Goal: Transaction & Acquisition: Purchase product/service

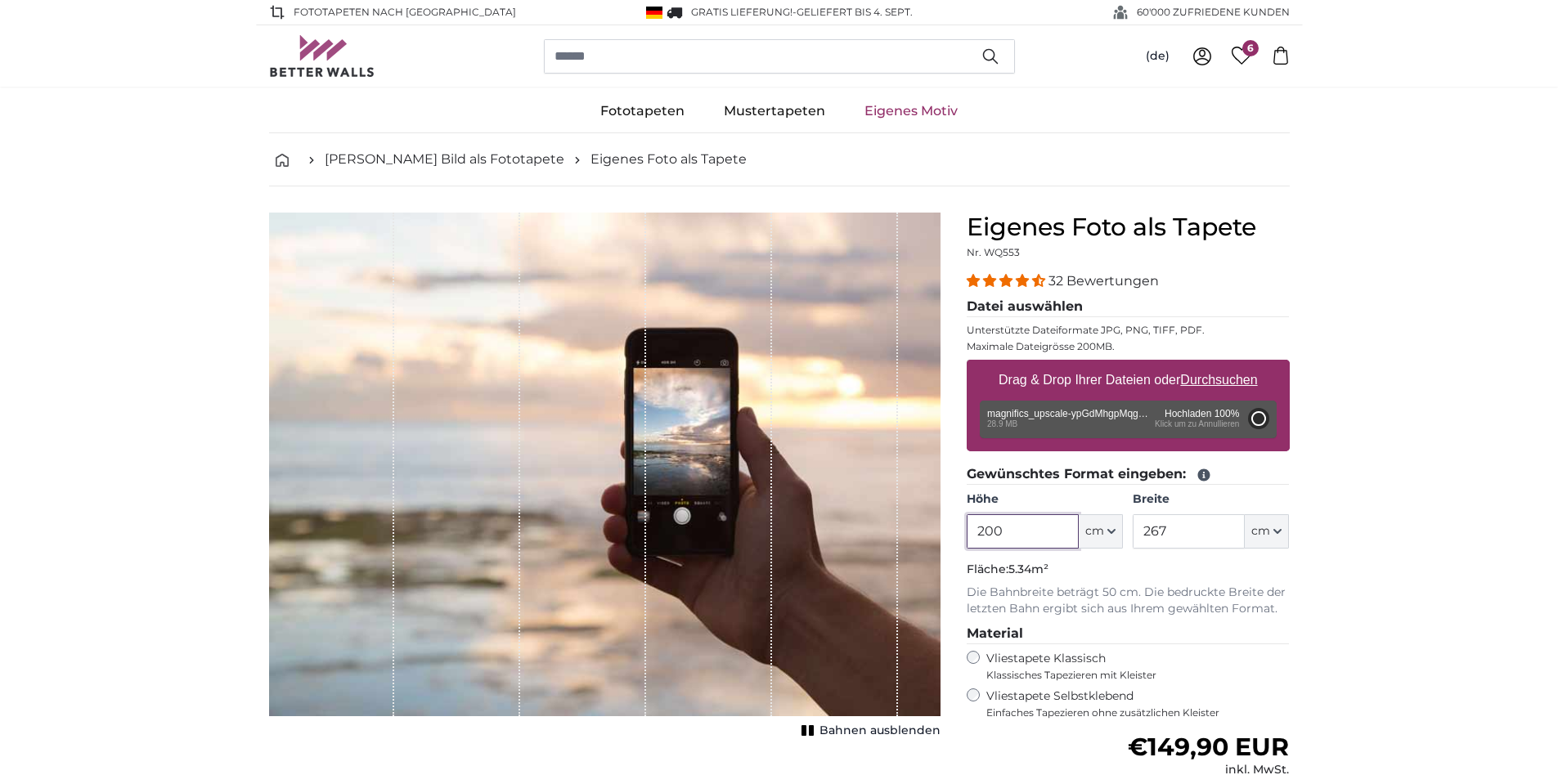
type input "176"
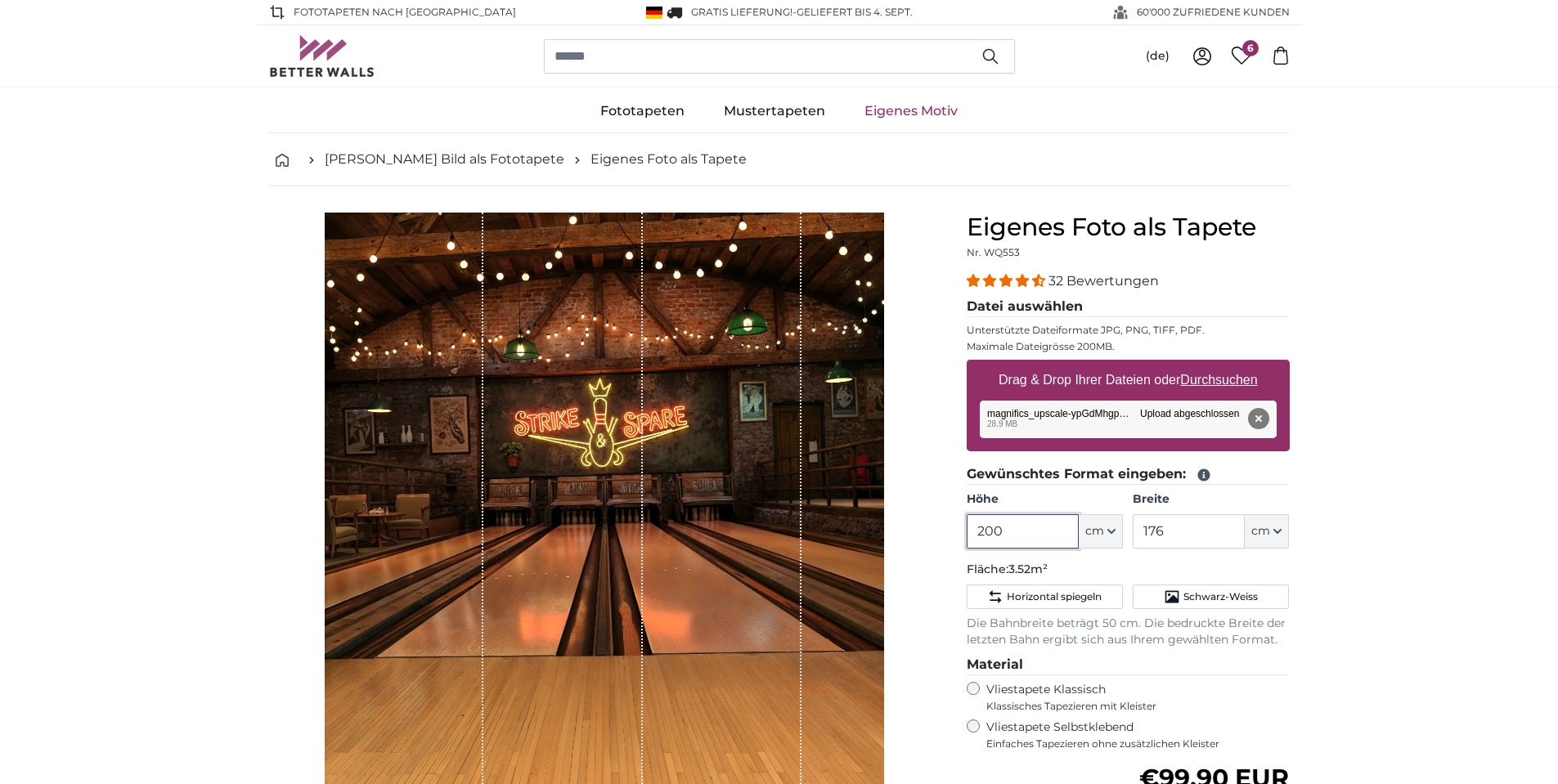
drag, startPoint x: 1025, startPoint y: 522, endPoint x: 923, endPoint y: 516, distance: 102.2
click at [923, 516] on product-detail "Abbrechen Bild zuschneiden Bahnen ausblenden Eigenes Foto als Tapete Nr. WQ553 …" at bounding box center [779, 608] width 1046 height 845
click at [999, 531] on input "200" at bounding box center [1022, 531] width 112 height 34
drag, startPoint x: 1009, startPoint y: 531, endPoint x: 974, endPoint y: 528, distance: 35.1
click at [974, 528] on input "200" at bounding box center [1022, 531] width 112 height 34
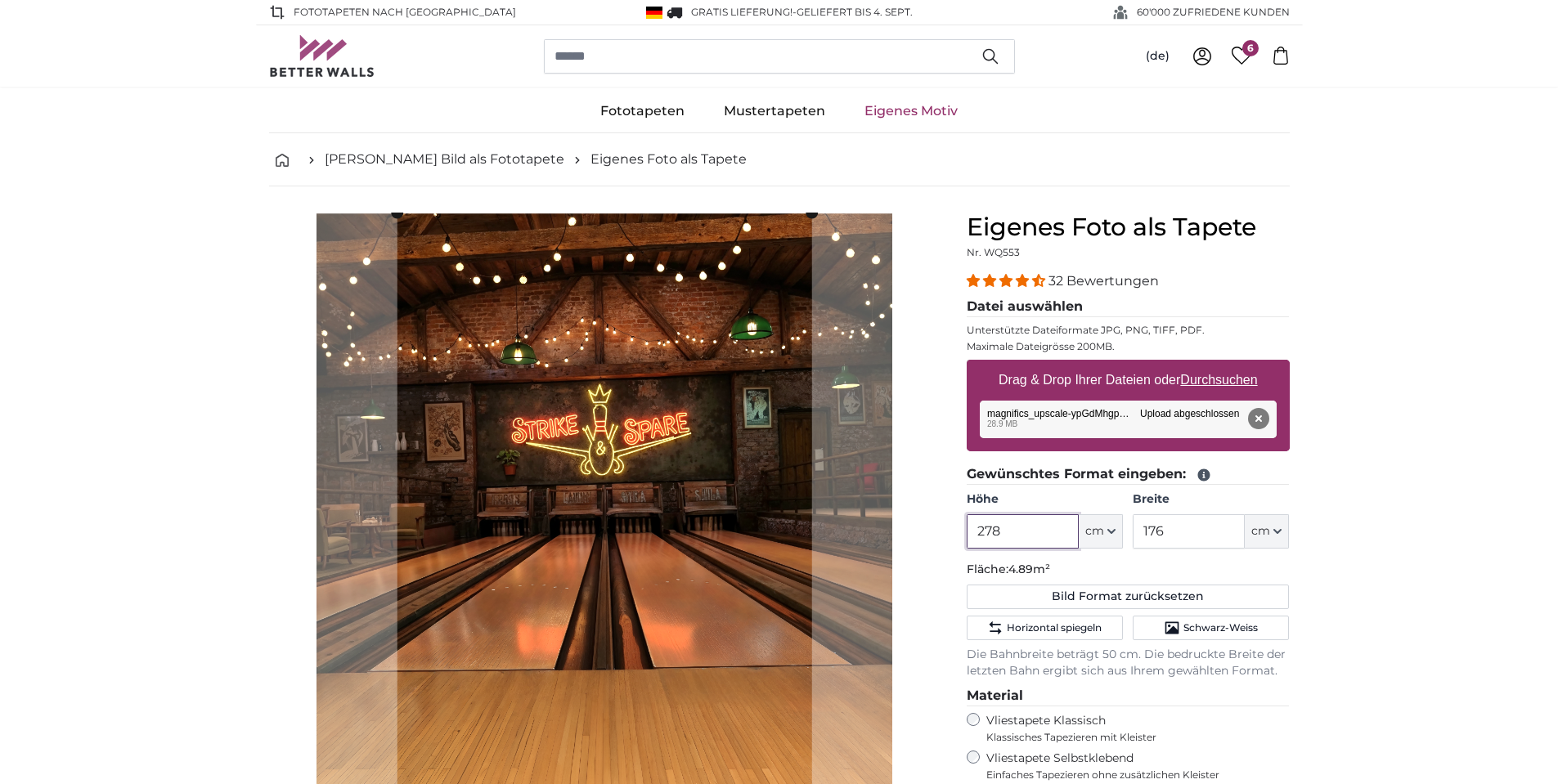
type input "278"
type input "313"
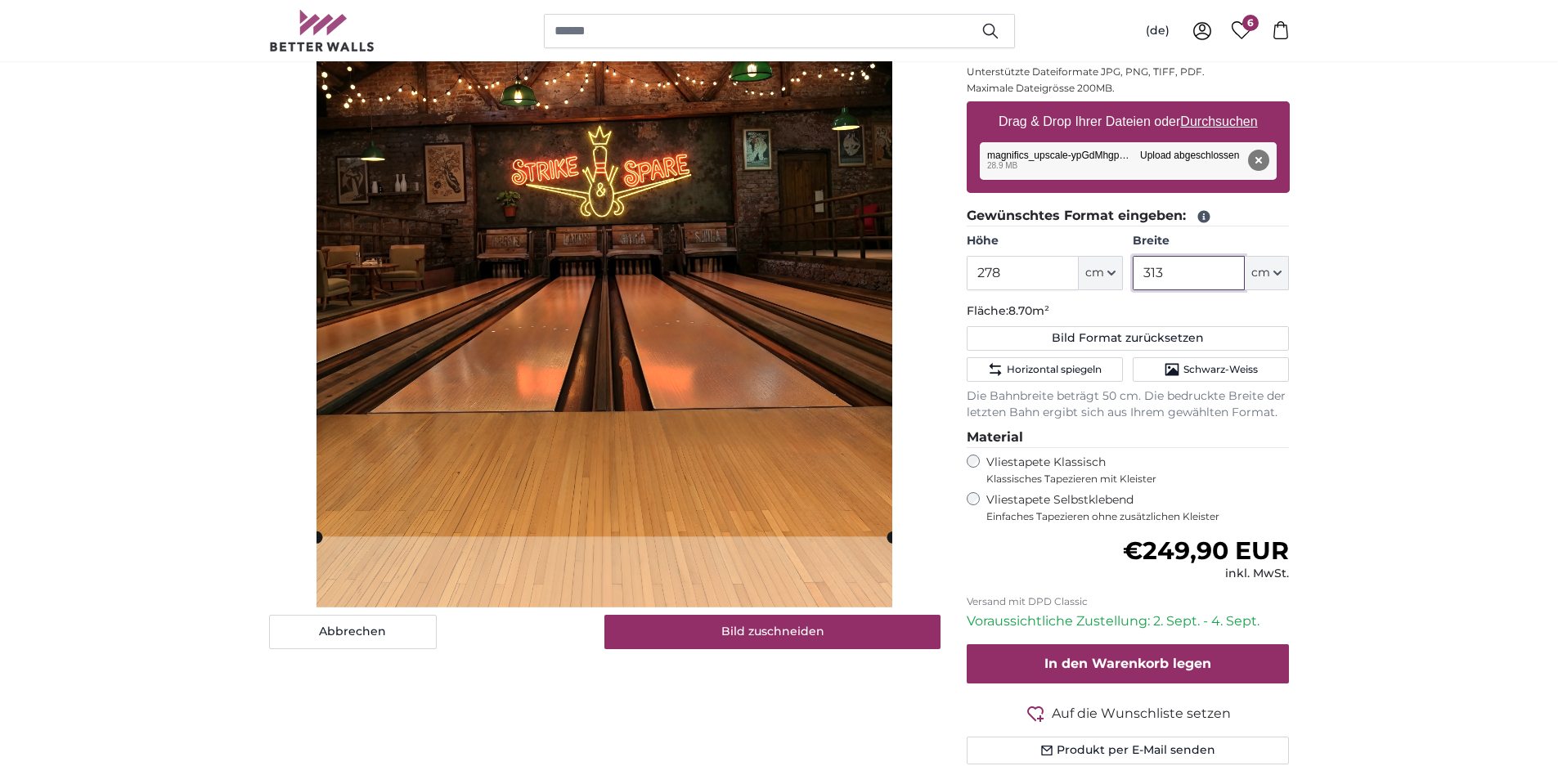
scroll to position [163, 0]
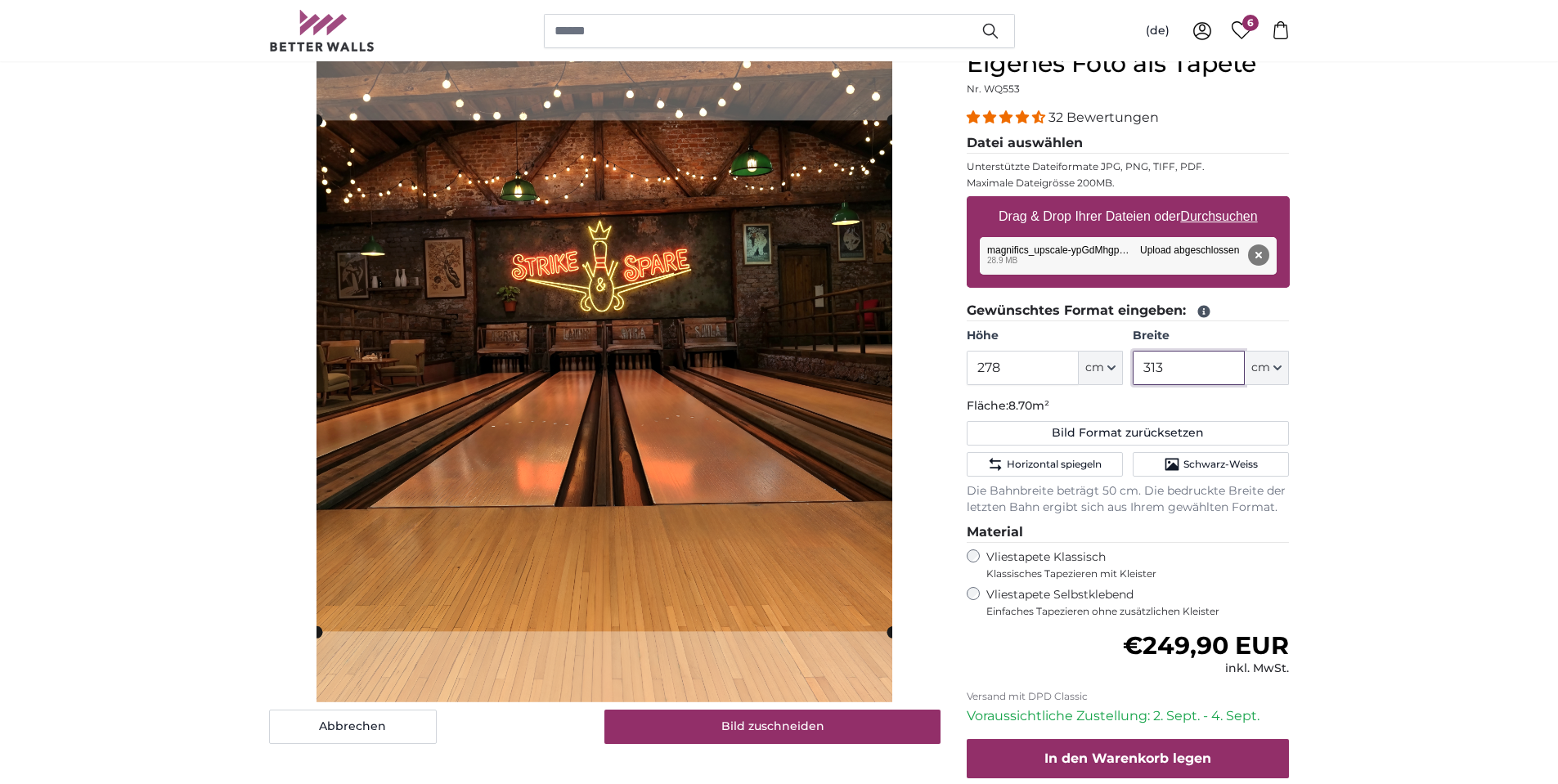
type input "313"
click at [963, 359] on div "Eigenes Foto als Tapete Nr. WQ553 32 Bewertungen Datei auswählen Unterstützte D…" at bounding box center [1128, 473] width 349 height 849
click at [1014, 366] on input "278" at bounding box center [1022, 368] width 112 height 34
type input "313"
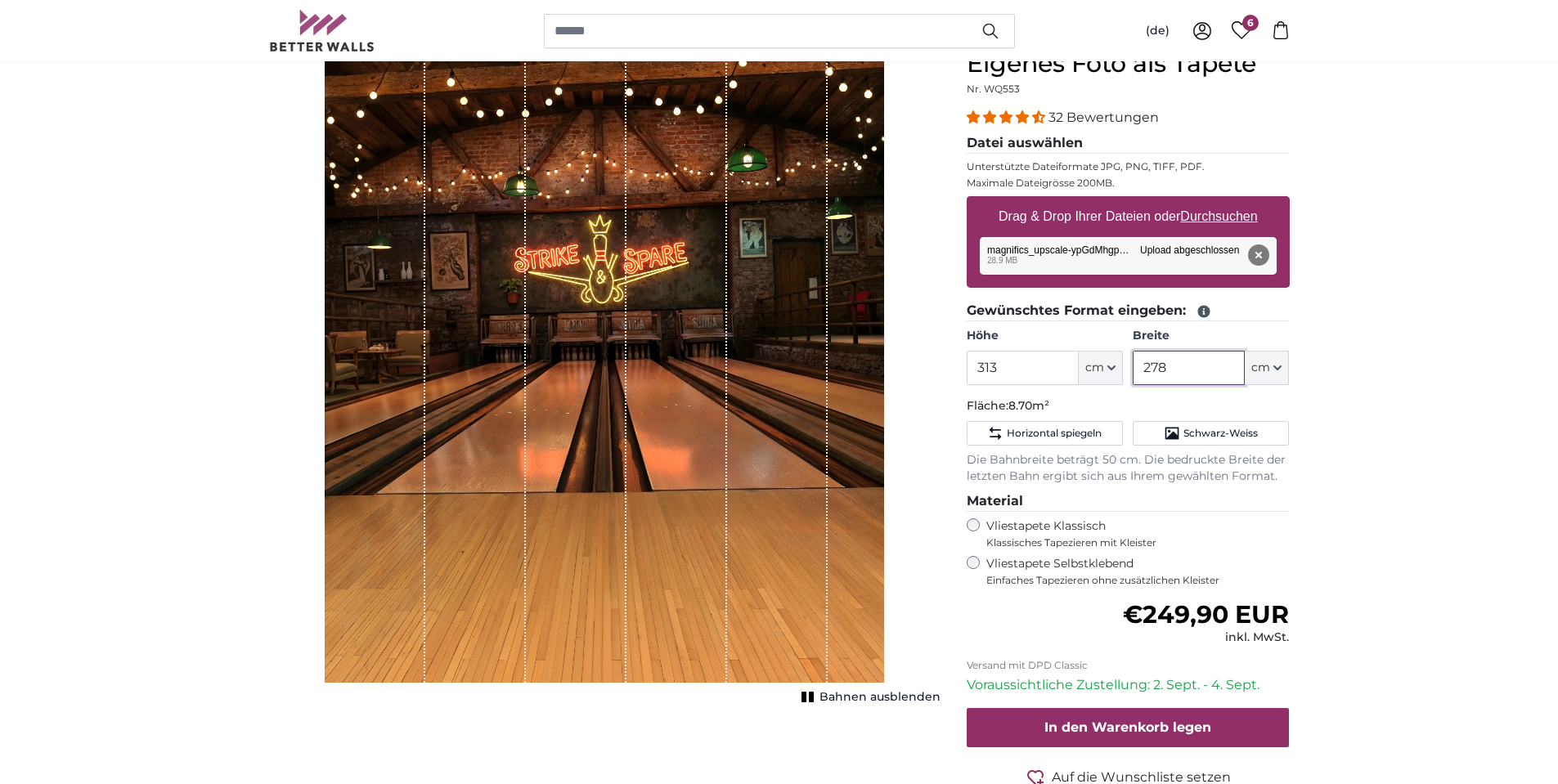
type input "278"
drag, startPoint x: 1010, startPoint y: 370, endPoint x: 992, endPoint y: 311, distance: 61.7
click at [962, 368] on div "Eigenes Foto als Tapete Nr. WQ553 32 Bewertungen Datei auswählen Unterstützte D…" at bounding box center [1128, 458] width 349 height 818
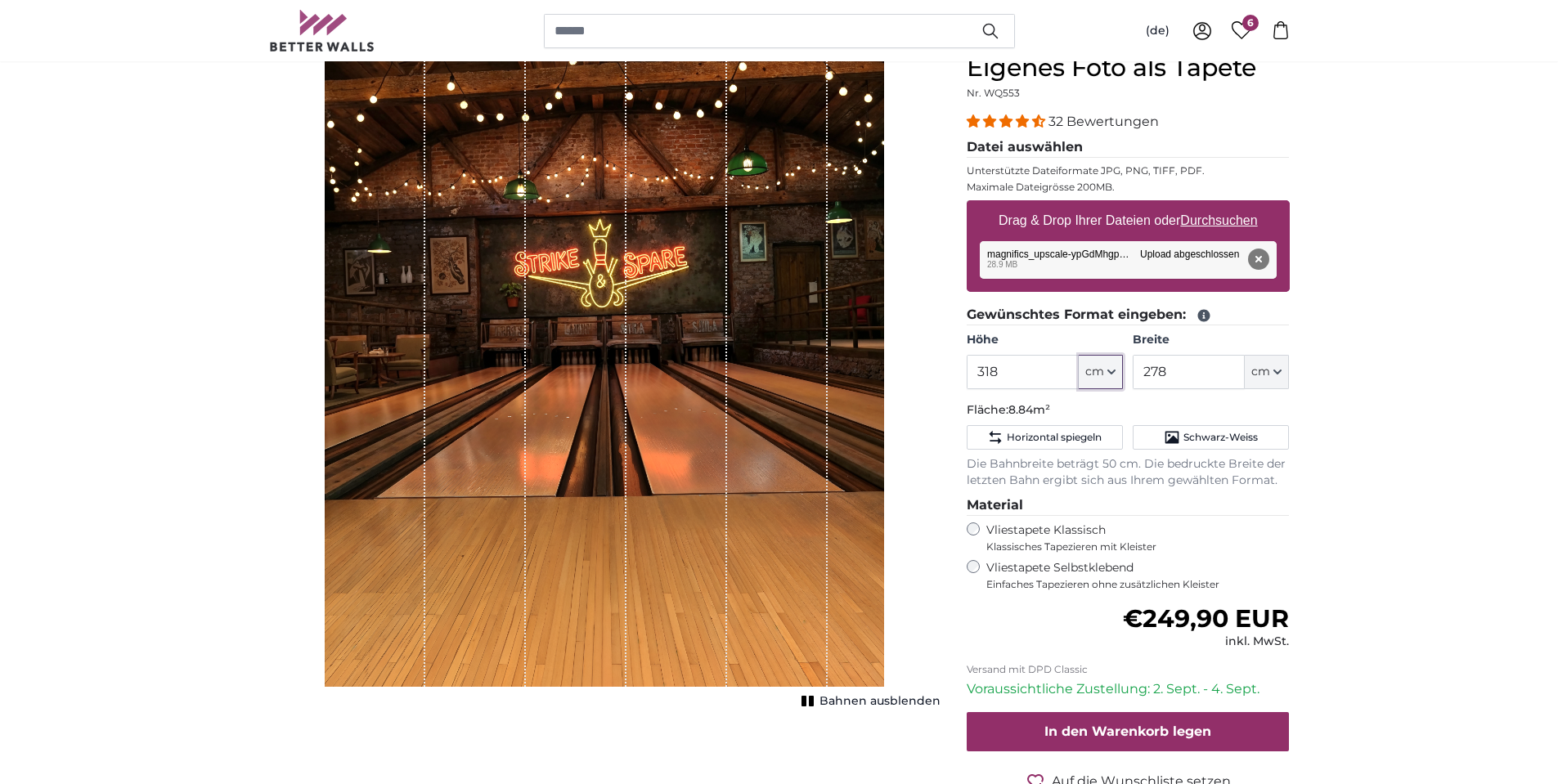
scroll to position [163, 0]
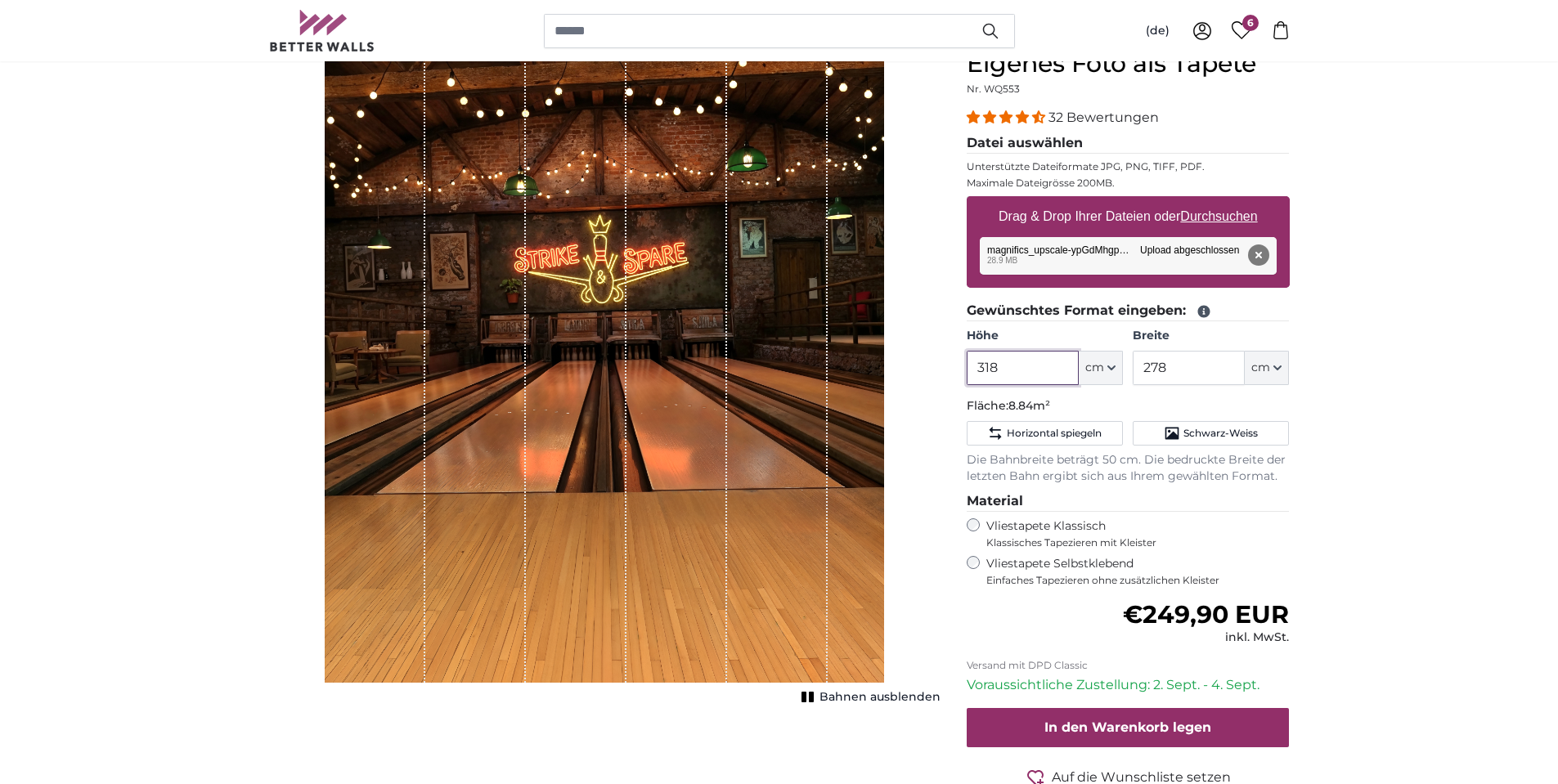
drag, startPoint x: 1018, startPoint y: 362, endPoint x: 953, endPoint y: 362, distance: 65.0
click at [953, 362] on div "Eigenes Foto als Tapete Nr. WQ553 32 Bewertungen Datei auswählen Unterstützte D…" at bounding box center [1128, 458] width 349 height 818
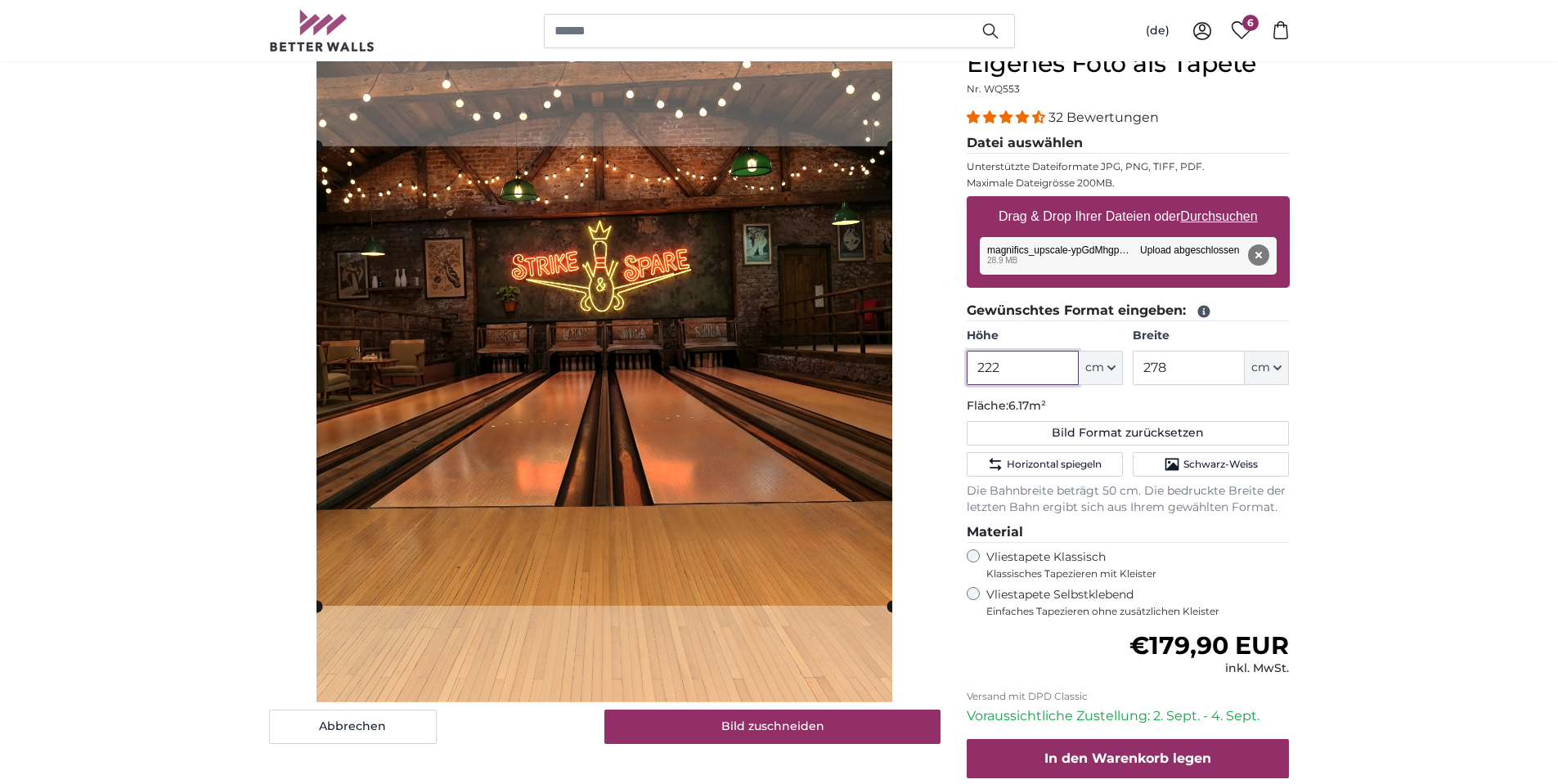
drag, startPoint x: 1022, startPoint y: 368, endPoint x: 954, endPoint y: 366, distance: 68.0
click at [954, 366] on div "Eigenes Foto als Tapete Nr. WQ553 32 Bewertungen Datei auswählen Unterstützte D…" at bounding box center [1128, 473] width 349 height 849
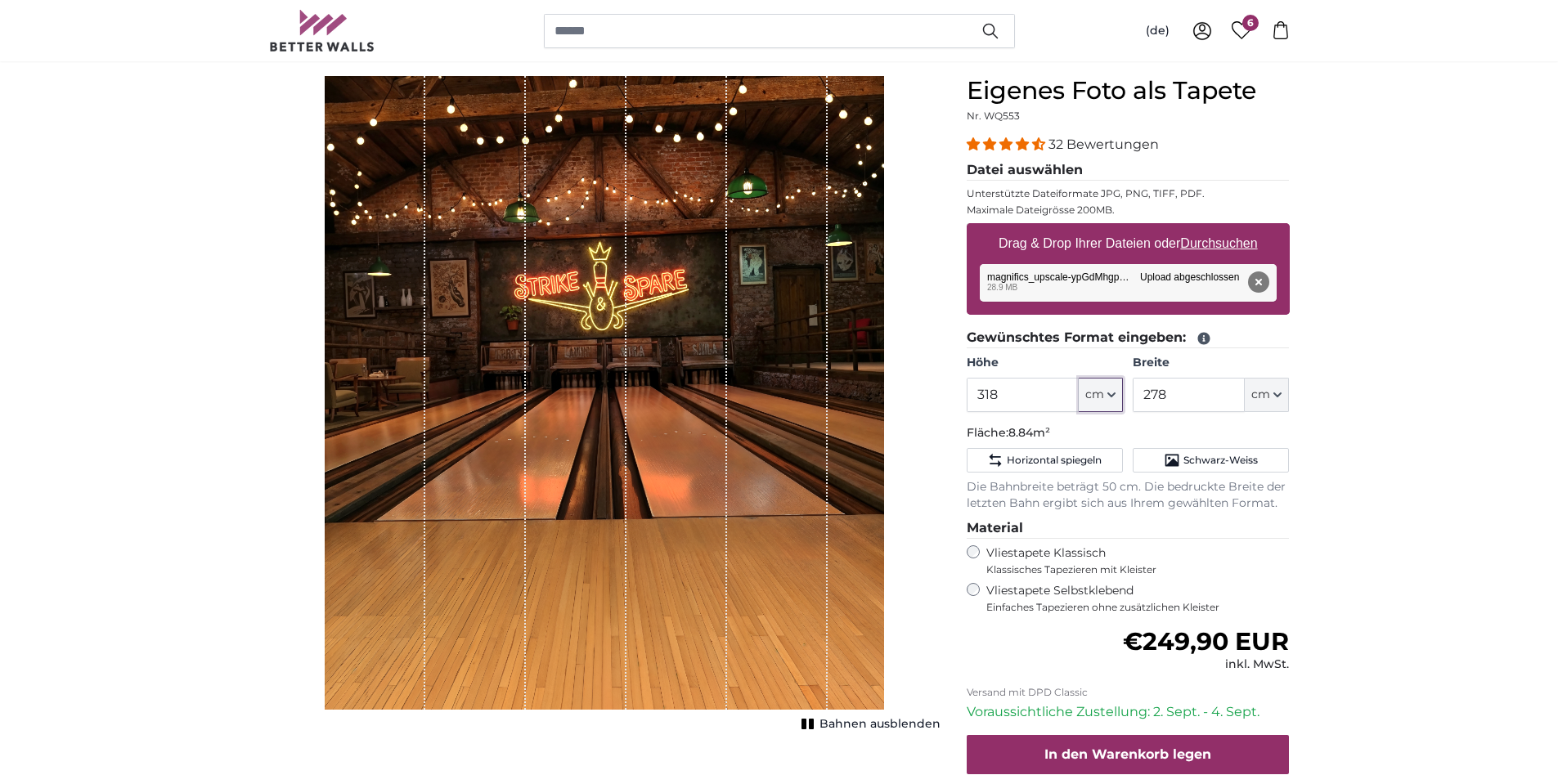
scroll to position [163, 0]
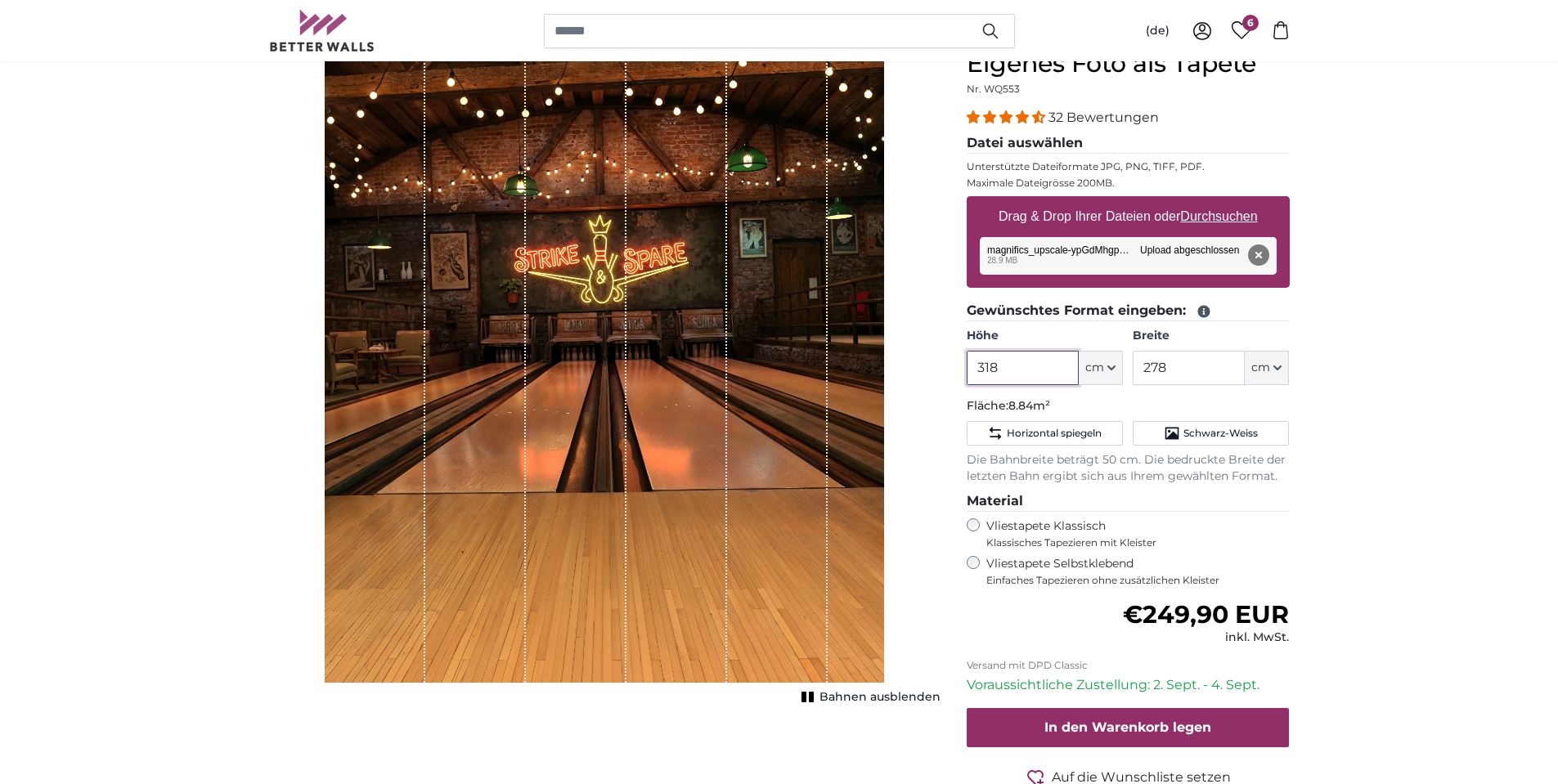
drag, startPoint x: 1022, startPoint y: 365, endPoint x: 963, endPoint y: 360, distance: 59.2
click at [963, 360] on div "Eigenes Foto als Tapete Nr. WQ553 32 Bewertungen Datei auswählen Unterstützte D…" at bounding box center [1128, 458] width 349 height 818
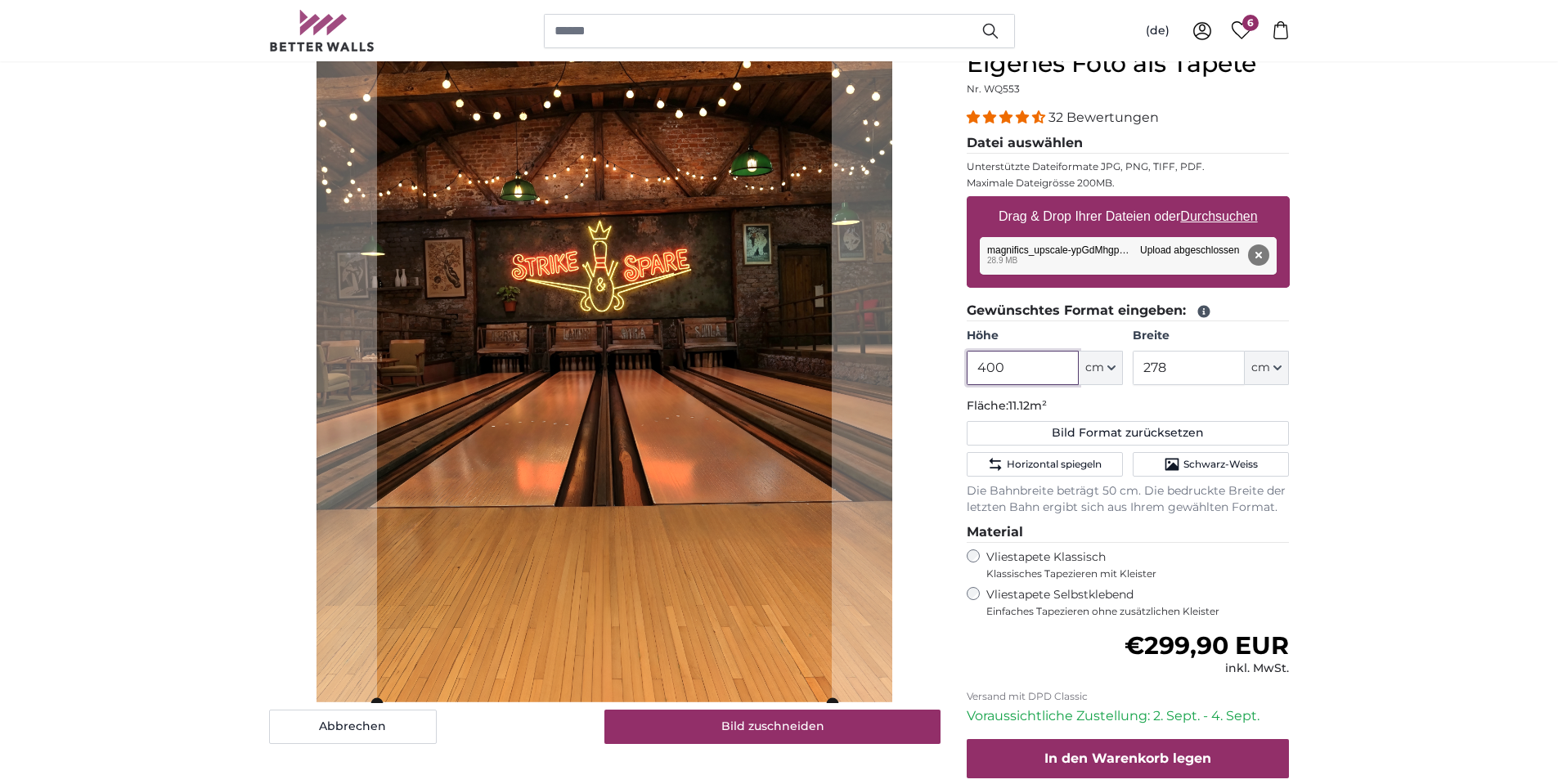
drag, startPoint x: 1021, startPoint y: 365, endPoint x: 971, endPoint y: 369, distance: 50.2
click at [971, 369] on input "400" at bounding box center [1022, 368] width 112 height 34
click at [1025, 367] on input "400" at bounding box center [1022, 368] width 112 height 34
drag, startPoint x: 1023, startPoint y: 366, endPoint x: 966, endPoint y: 370, distance: 57.1
click at [966, 370] on input "400" at bounding box center [1022, 368] width 112 height 34
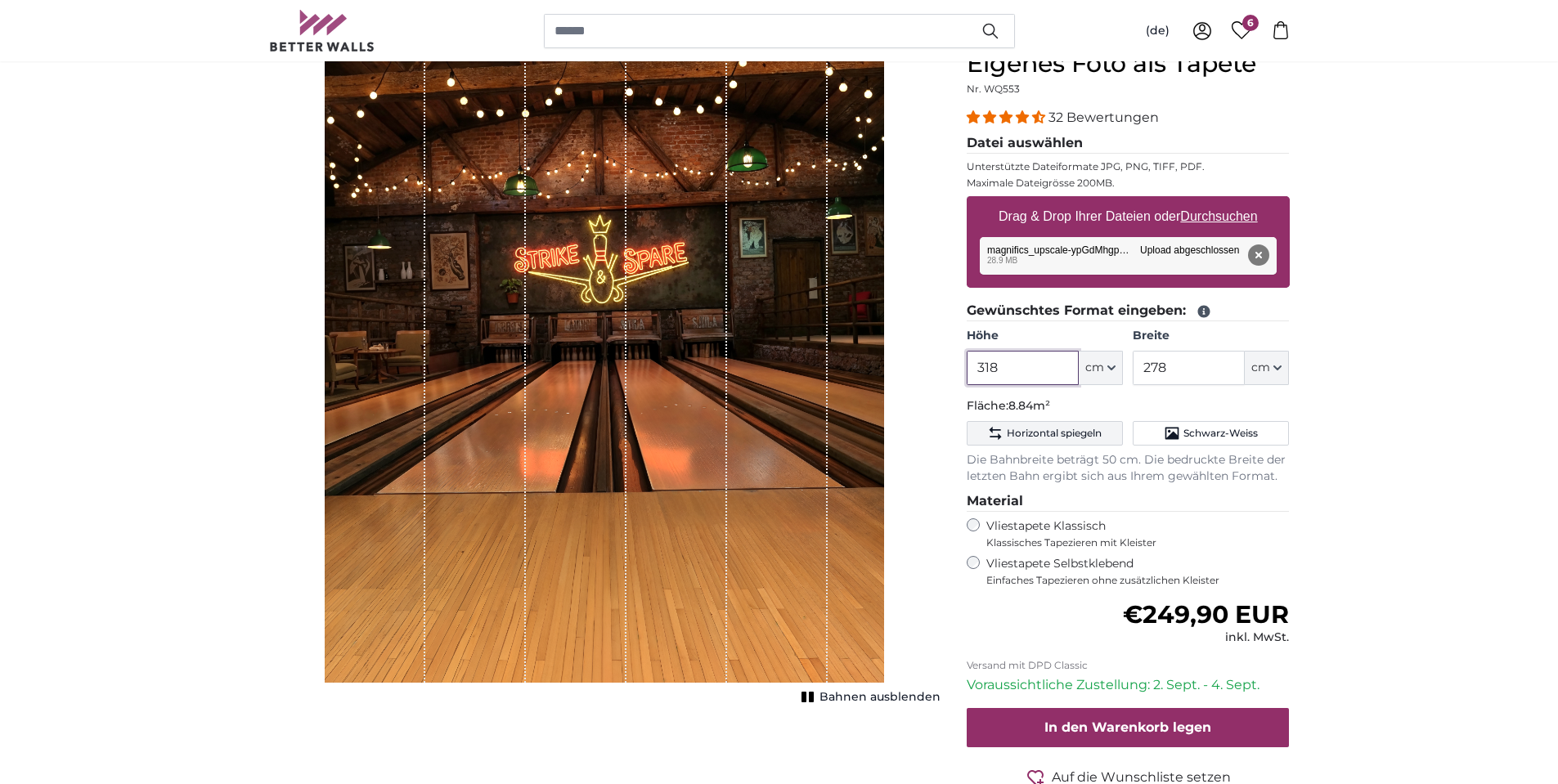
type input "318"
click at [1051, 431] on span "Horizontal spiegeln" at bounding box center [1054, 433] width 95 height 13
click at [1041, 436] on span "Horizontal spiegeln" at bounding box center [1054, 433] width 95 height 13
click at [1040, 428] on span "Horizontal spiegeln" at bounding box center [1054, 433] width 95 height 13
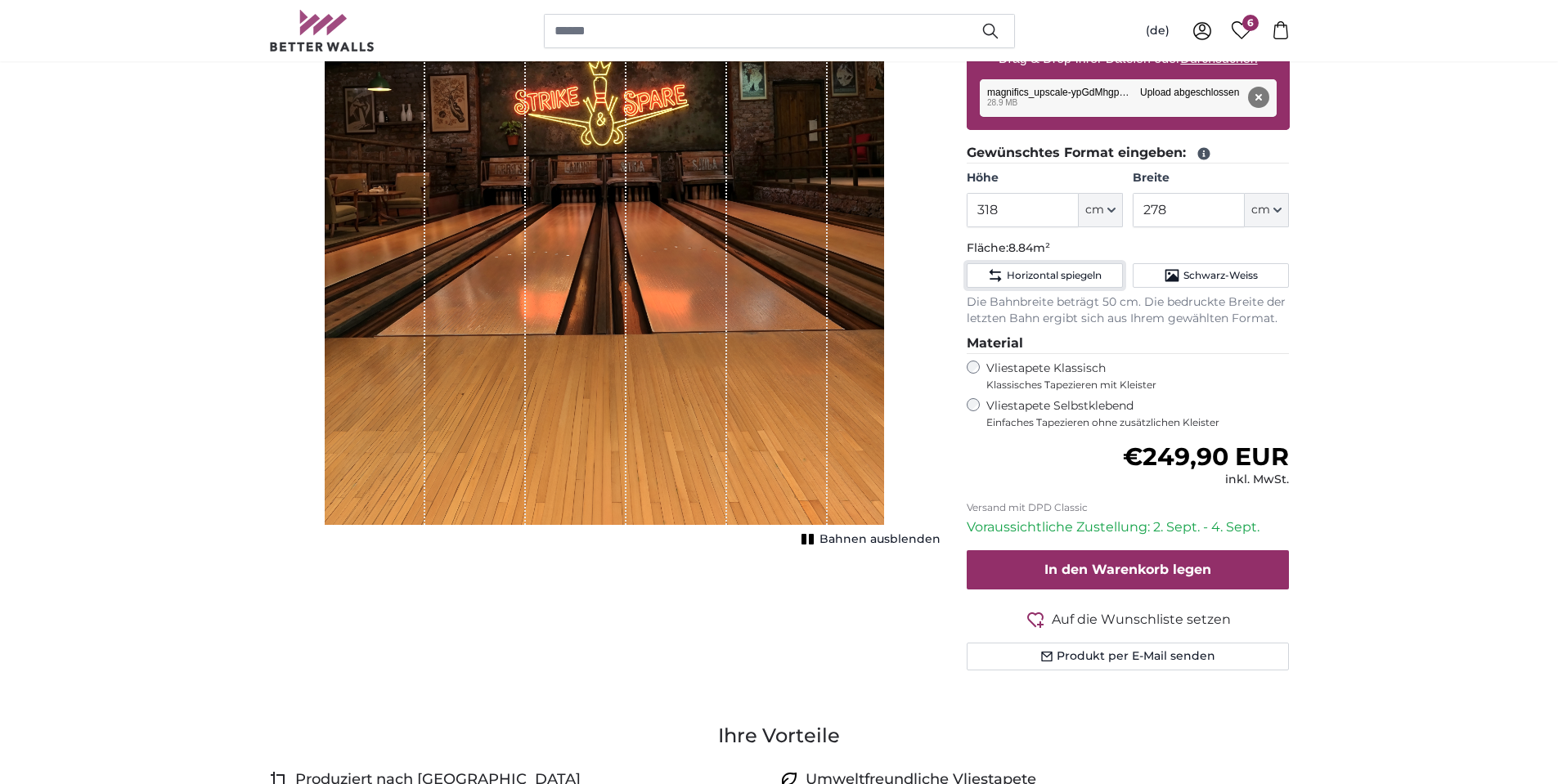
scroll to position [327, 0]
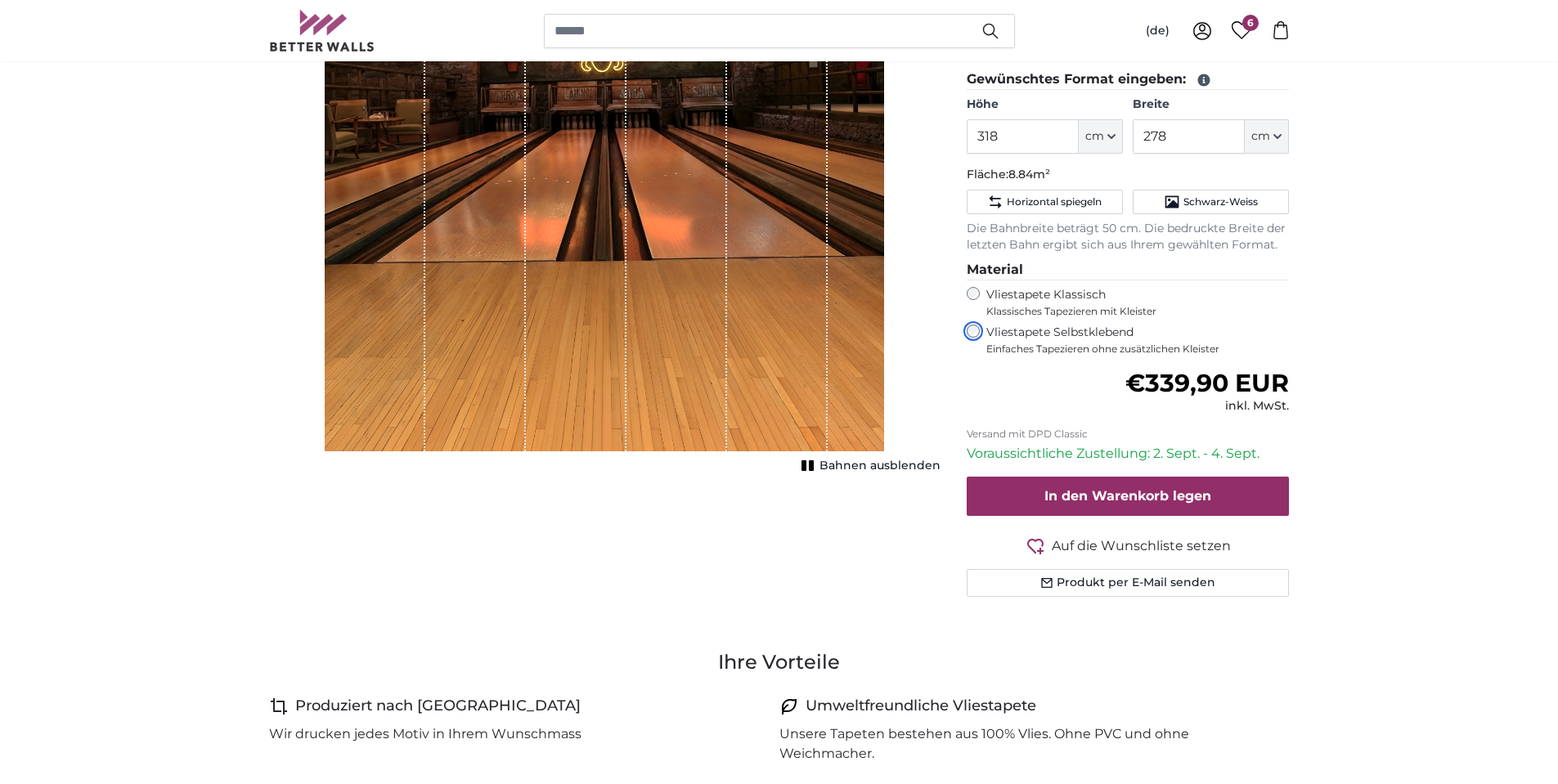
scroll to position [408, 0]
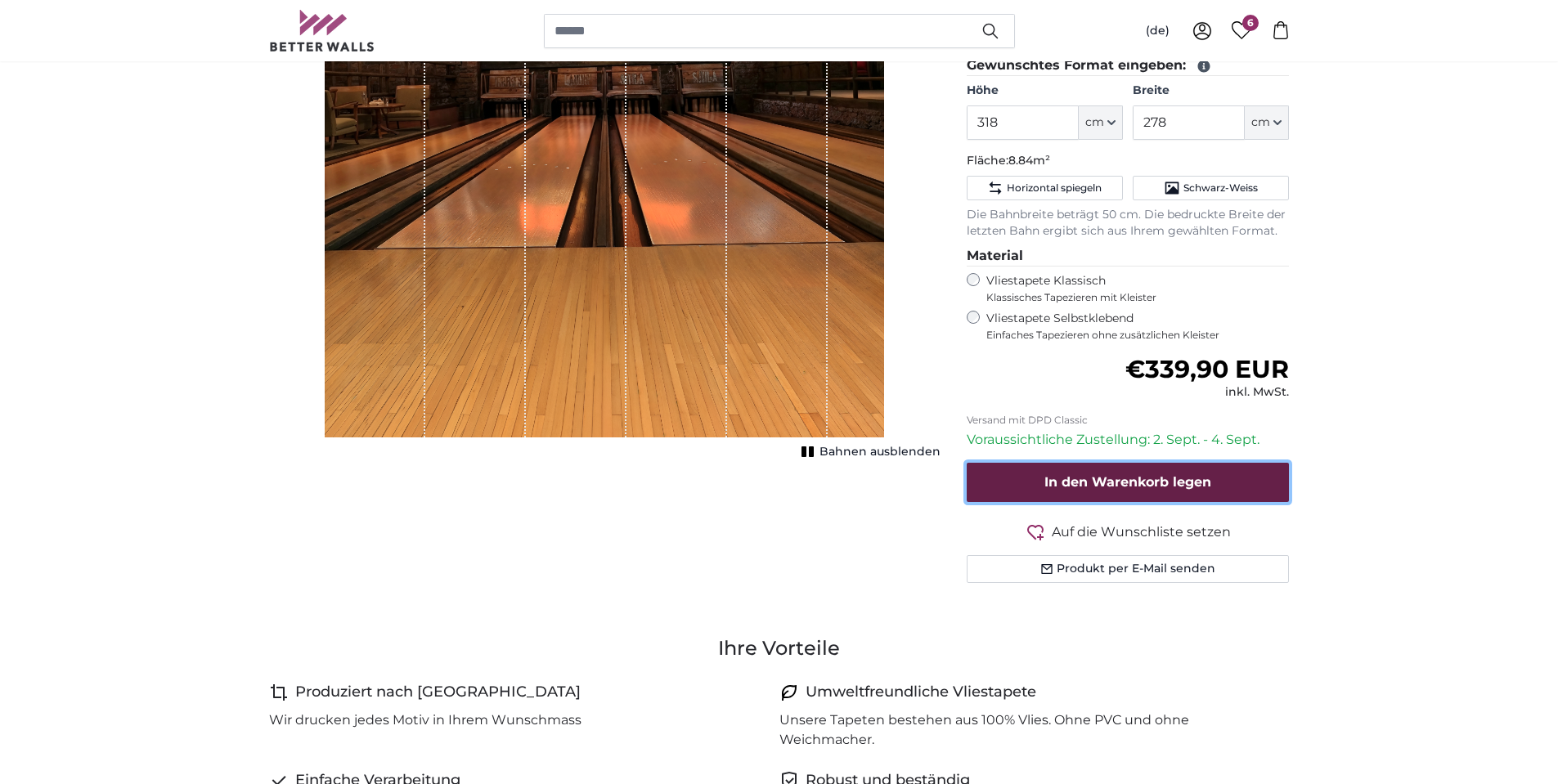
click at [1128, 486] on span "In den Warenkorb legen" at bounding box center [1127, 481] width 167 height 15
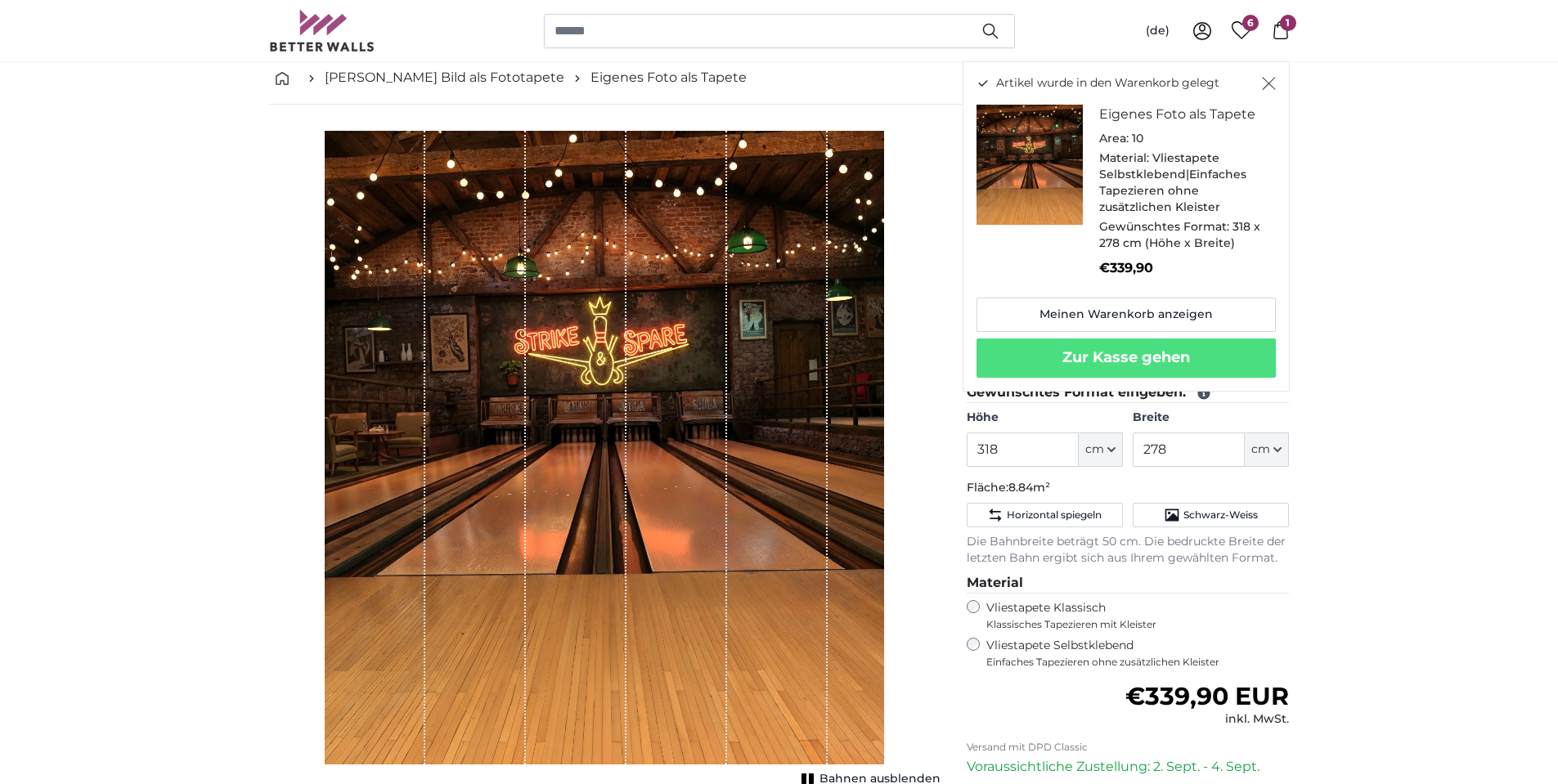
scroll to position [163, 0]
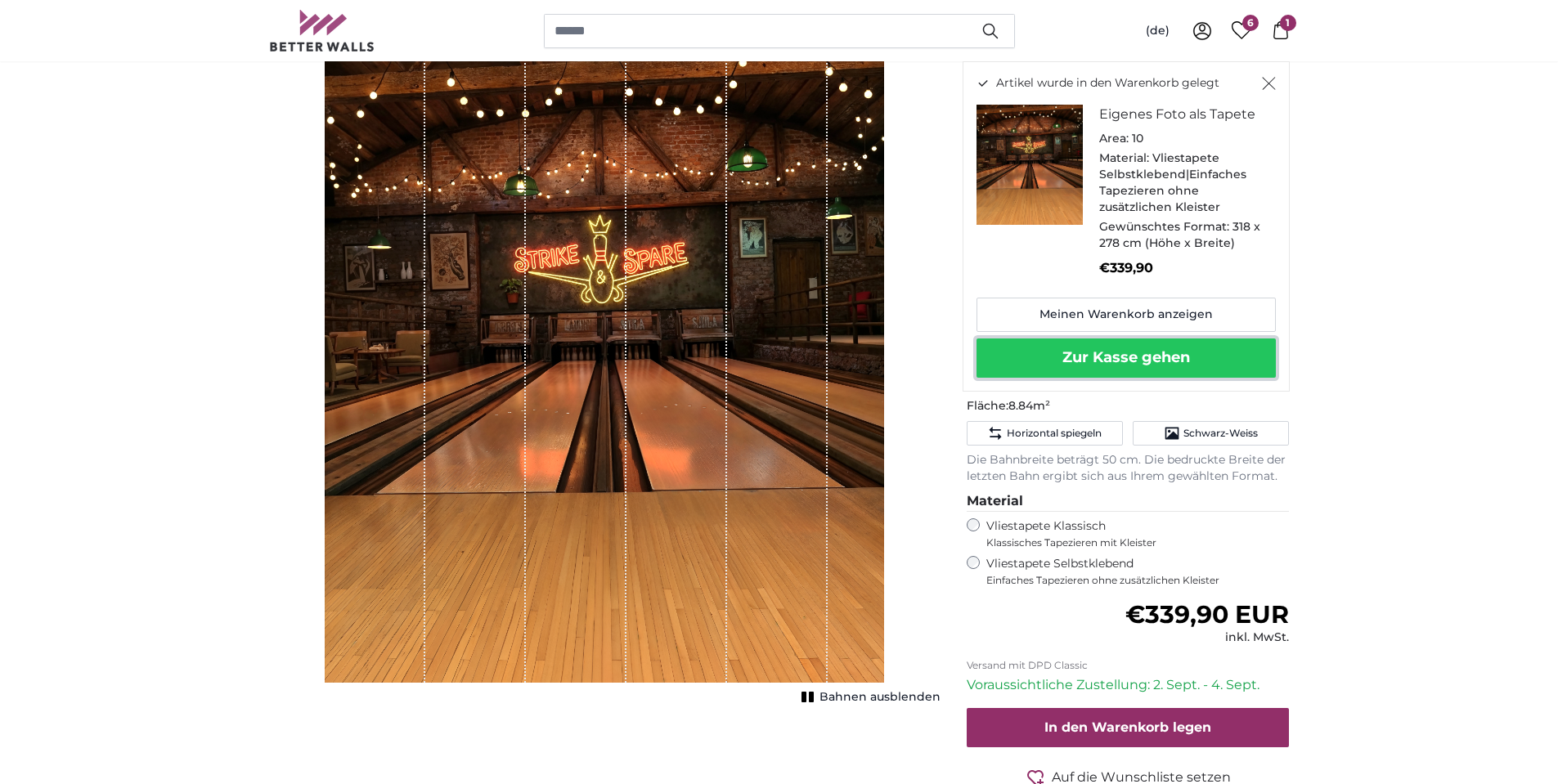
click at [1136, 355] on button "Zur Kasse gehen" at bounding box center [1125, 358] width 299 height 39
